Goal: Task Accomplishment & Management: Manage account settings

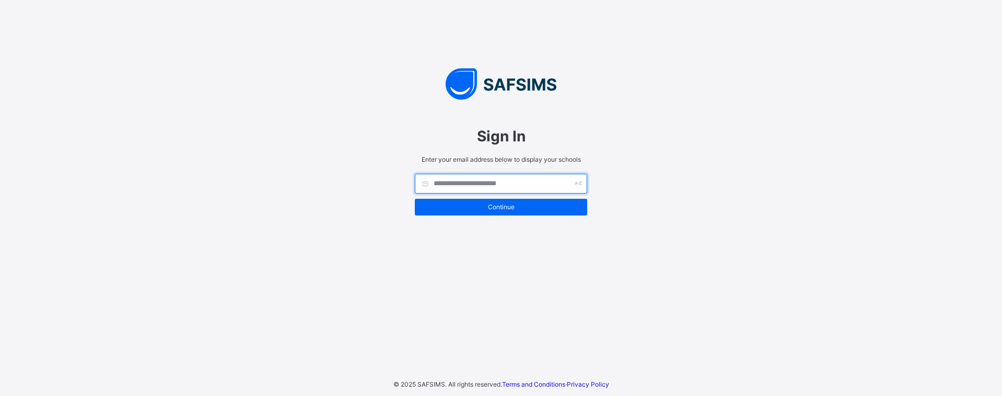
click at [519, 190] on input "text" at bounding box center [501, 184] width 172 height 20
type input "**********"
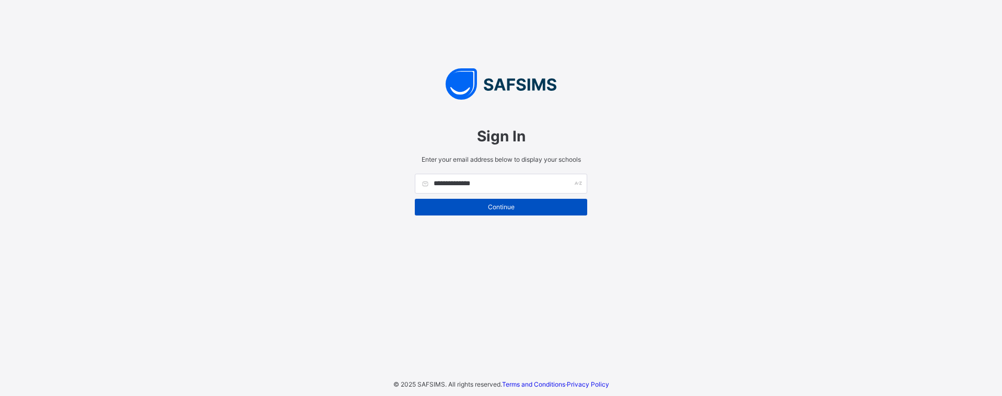
click at [505, 207] on span "Continue" at bounding box center [501, 207] width 157 height 8
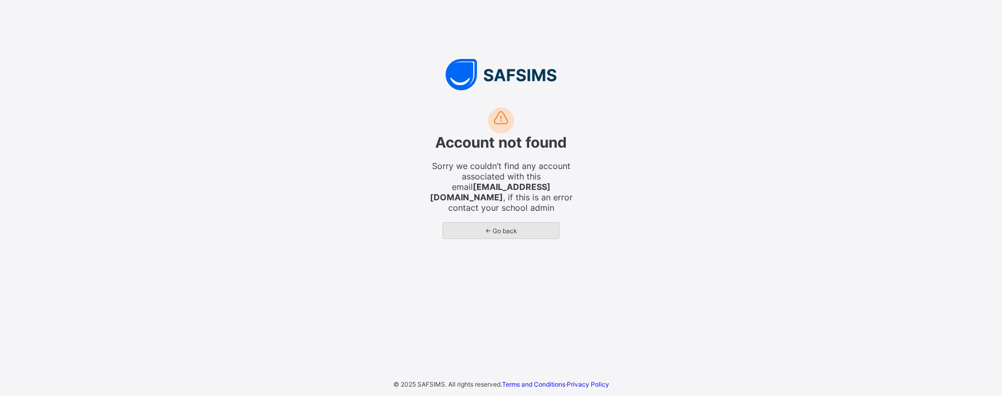
click at [508, 227] on span "← Go back" at bounding box center [501, 231] width 100 height 8
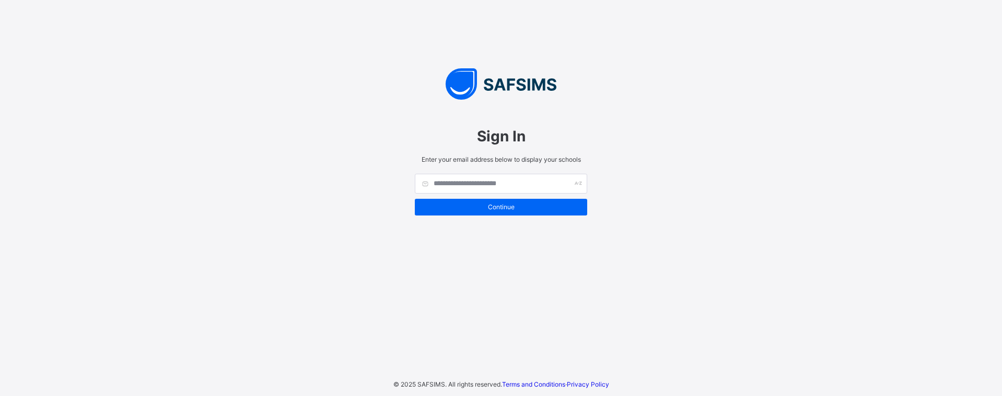
click at [581, 184] on div at bounding box center [501, 184] width 172 height 20
click at [571, 182] on input "text" at bounding box center [501, 184] width 172 height 20
click at [573, 184] on input "text" at bounding box center [501, 184] width 172 height 20
click at [574, 184] on input "text" at bounding box center [501, 184] width 172 height 20
click at [578, 188] on input "text" at bounding box center [501, 184] width 172 height 20
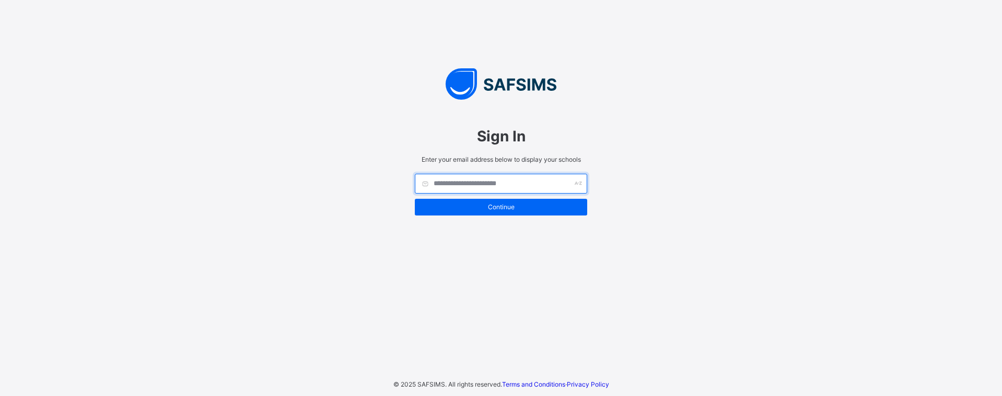
drag, startPoint x: 578, startPoint y: 188, endPoint x: 531, endPoint y: 188, distance: 47.0
click at [572, 188] on input "text" at bounding box center [501, 184] width 172 height 20
drag, startPoint x: 474, startPoint y: 127, endPoint x: 529, endPoint y: 138, distance: 55.8
click at [529, 138] on span "Sign In" at bounding box center [501, 136] width 172 height 18
click at [532, 138] on span "Sign In" at bounding box center [501, 136] width 172 height 18
